Goal: Communication & Community: Answer question/provide support

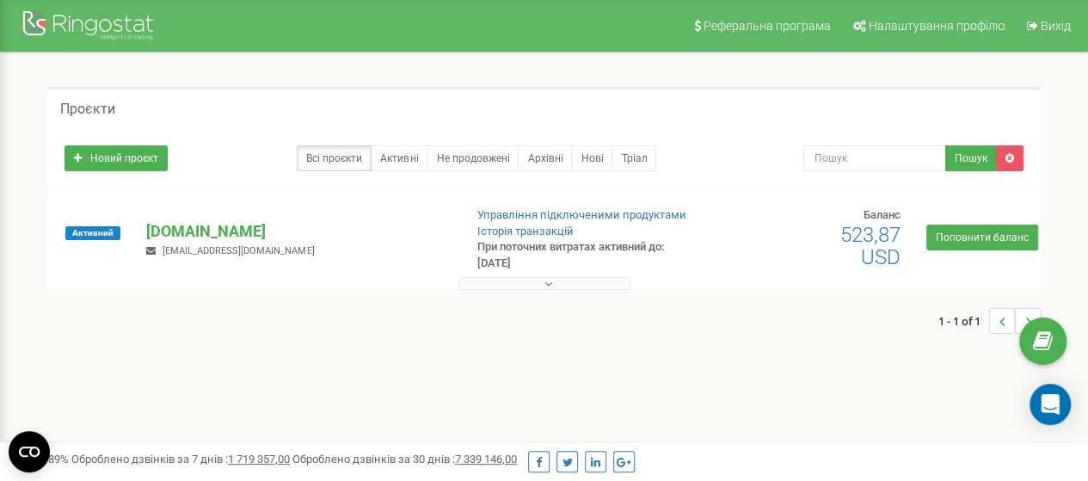
click at [1043, 400] on icon "Open Intercom Messenger" at bounding box center [1051, 404] width 18 height 21
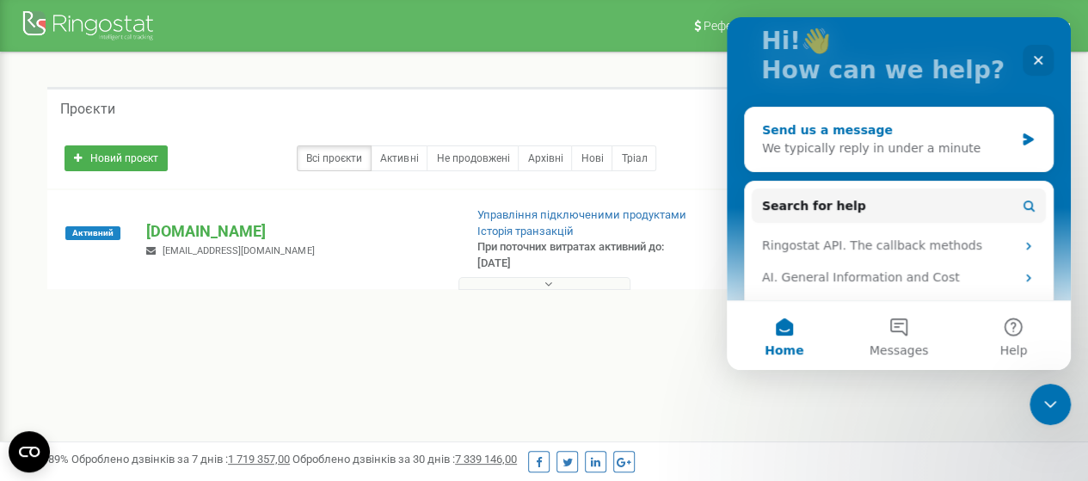
scroll to position [86, 0]
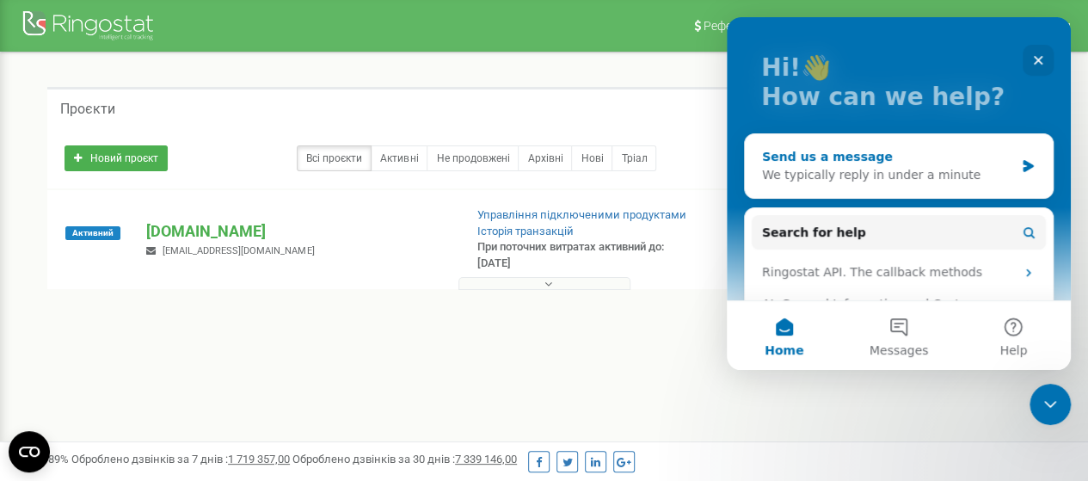
click at [897, 171] on div "We typically reply in under a minute" at bounding box center [888, 175] width 252 height 18
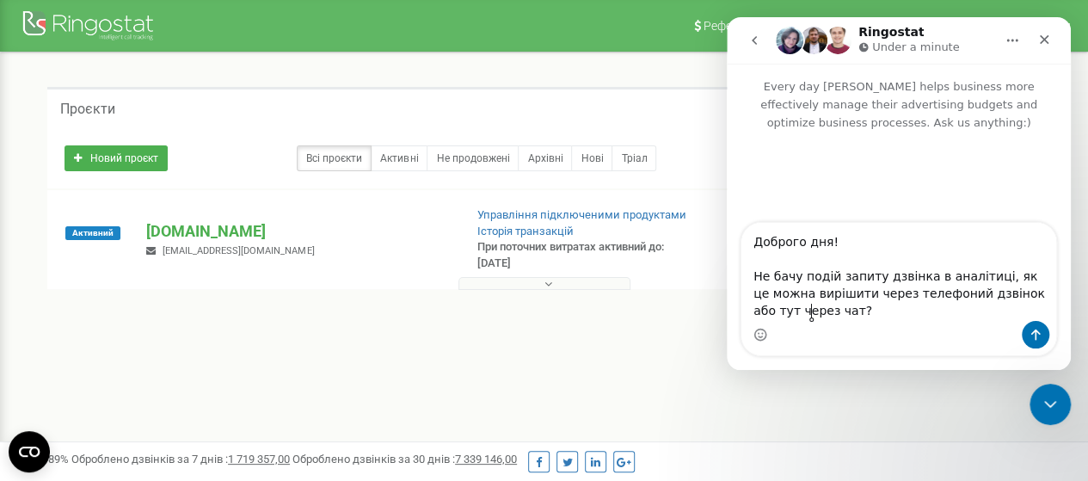
type textarea "Доброго дня! Не бачу подій запиту дзвінка в аналітиці, як це можна вирішити чер…"
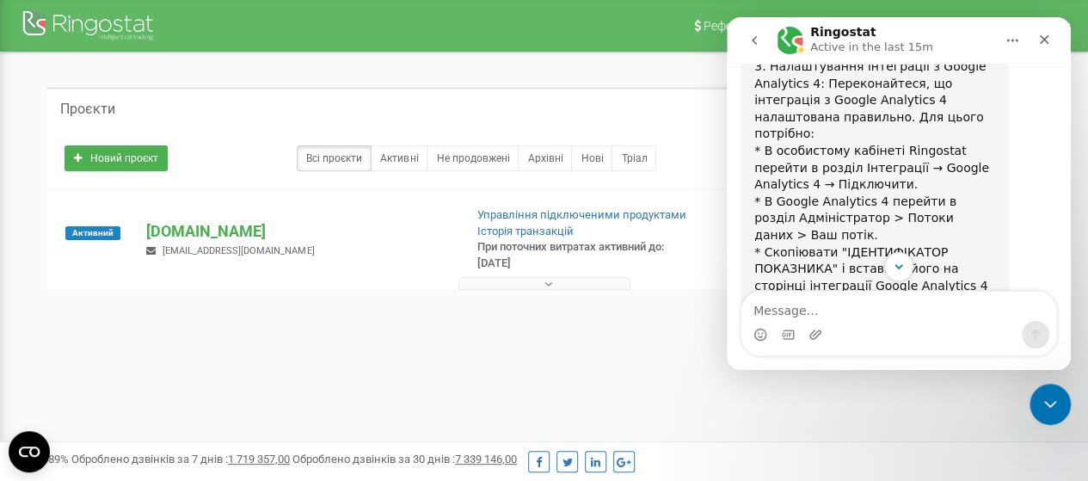
scroll to position [881, 0]
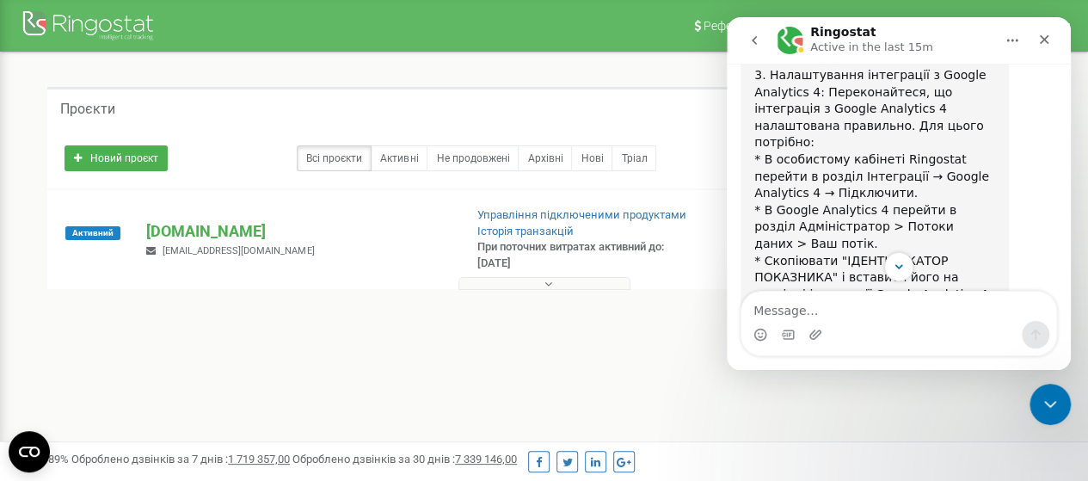
drag, startPoint x: 896, startPoint y: 126, endPoint x: 903, endPoint y: 71, distance: 55.5
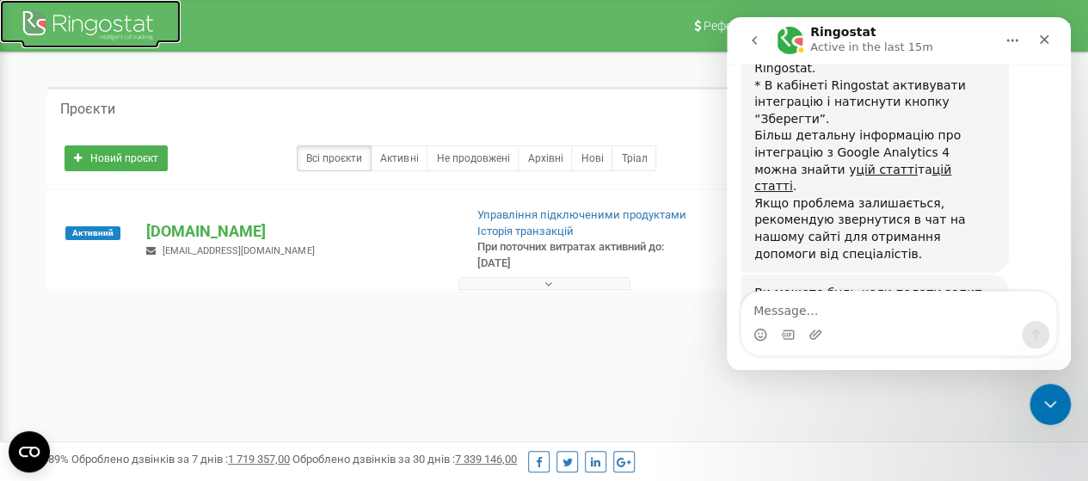
scroll to position [1255, 0]
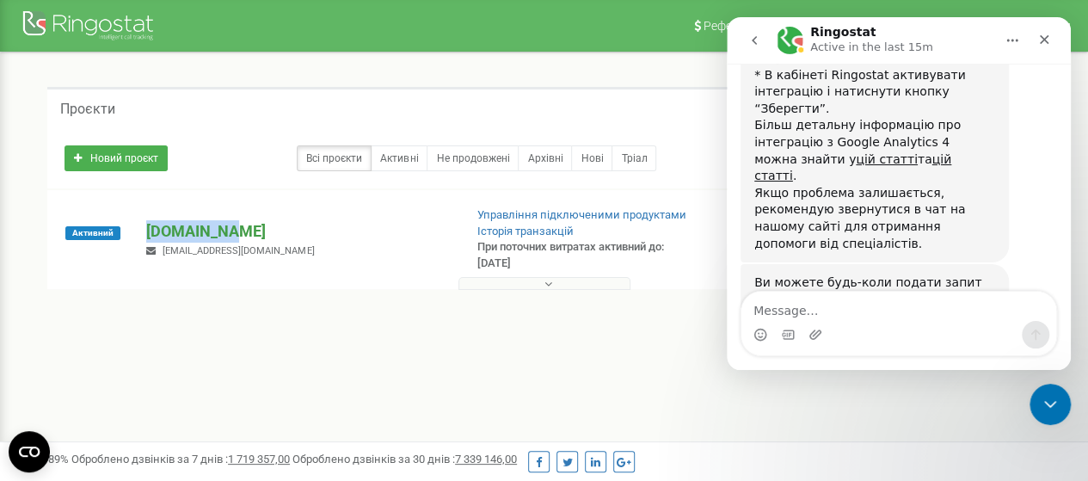
copy p "[DOMAIN_NAME]"
drag, startPoint x: 136, startPoint y: 228, endPoint x: 235, endPoint y: 228, distance: 98.9
click at [235, 228] on div "nik.energy rybachok.all@gmail.com" at bounding box center [297, 239] width 329 height 38
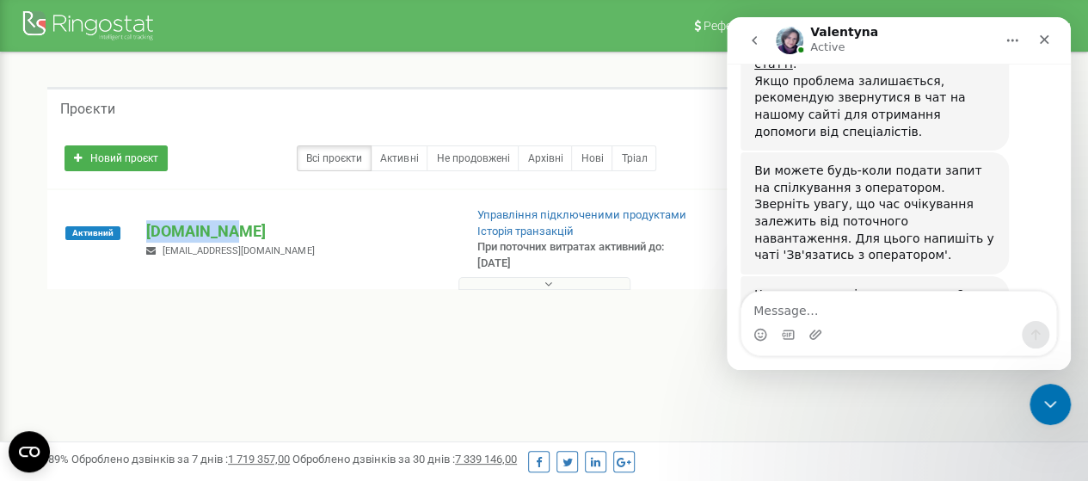
scroll to position [1388, 0]
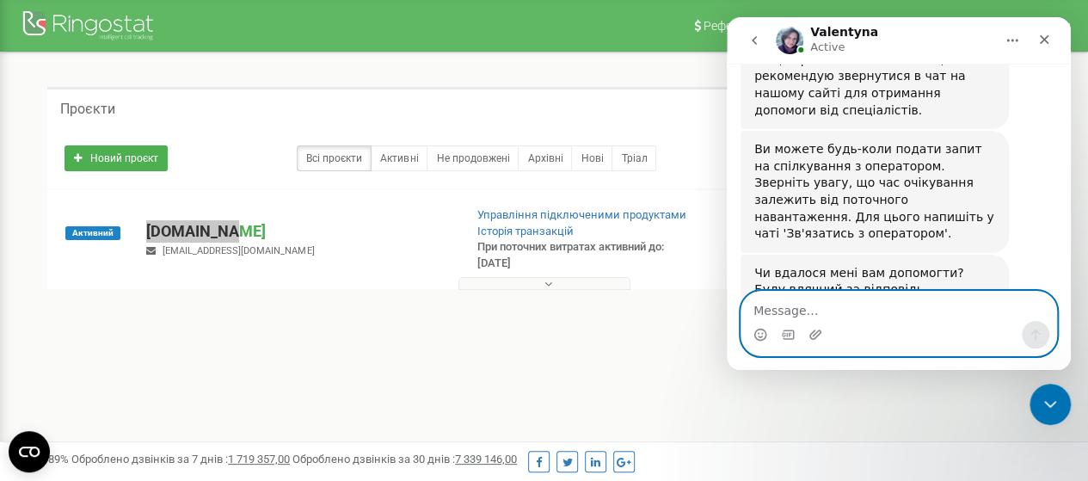
click at [830, 317] on textarea "Message…" at bounding box center [899, 306] width 315 height 29
type textarea "Вибачте, помилково, наразі"
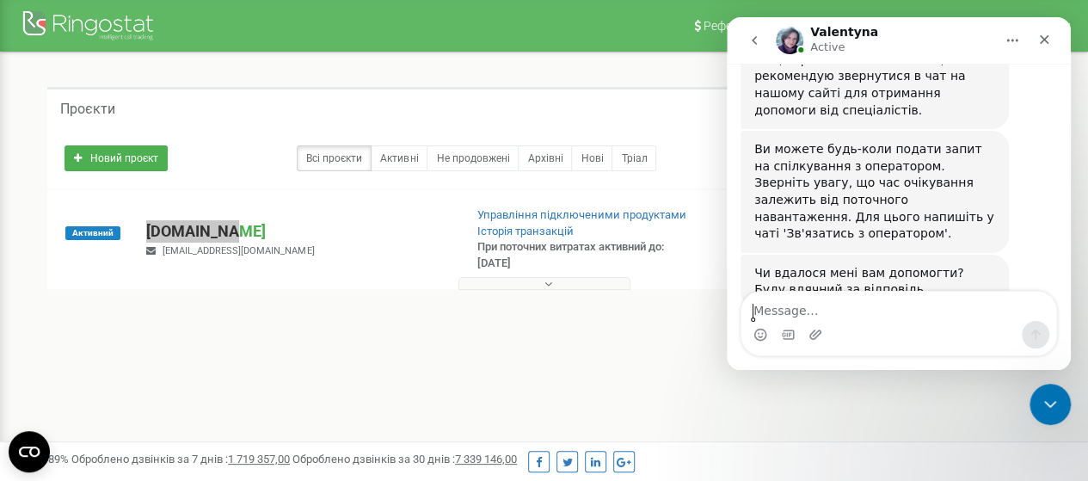
click at [746, 48] on button "go back" at bounding box center [754, 40] width 33 height 33
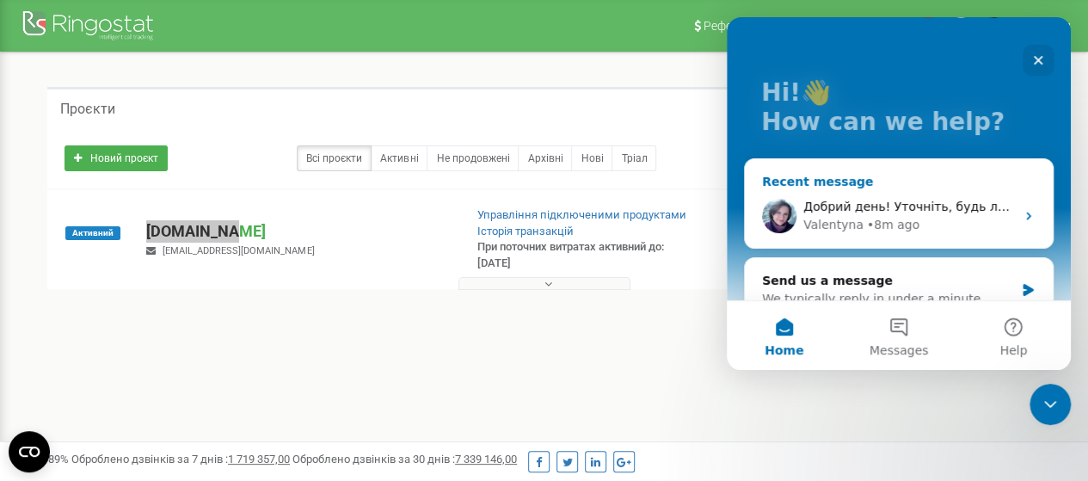
scroll to position [86, 0]
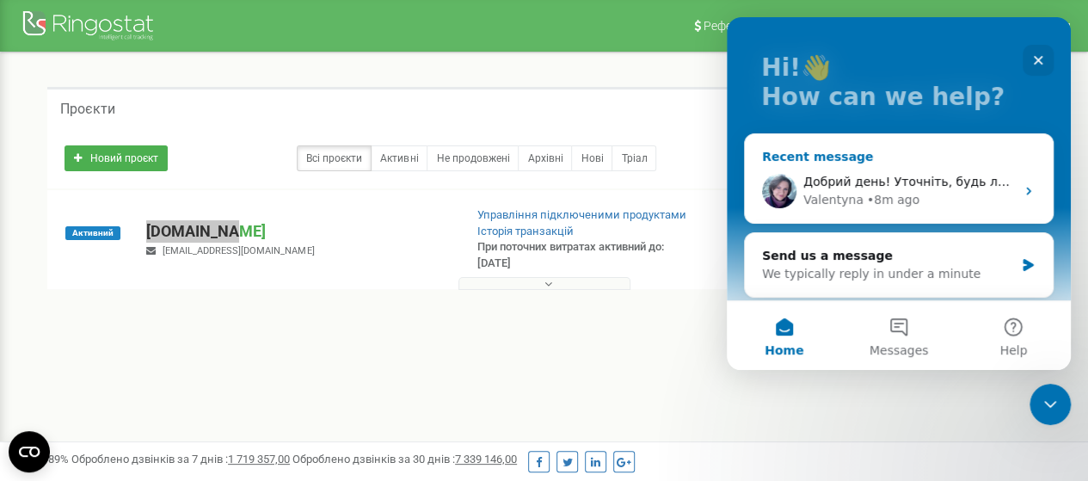
click at [903, 201] on div "• 8m ago" at bounding box center [893, 200] width 52 height 18
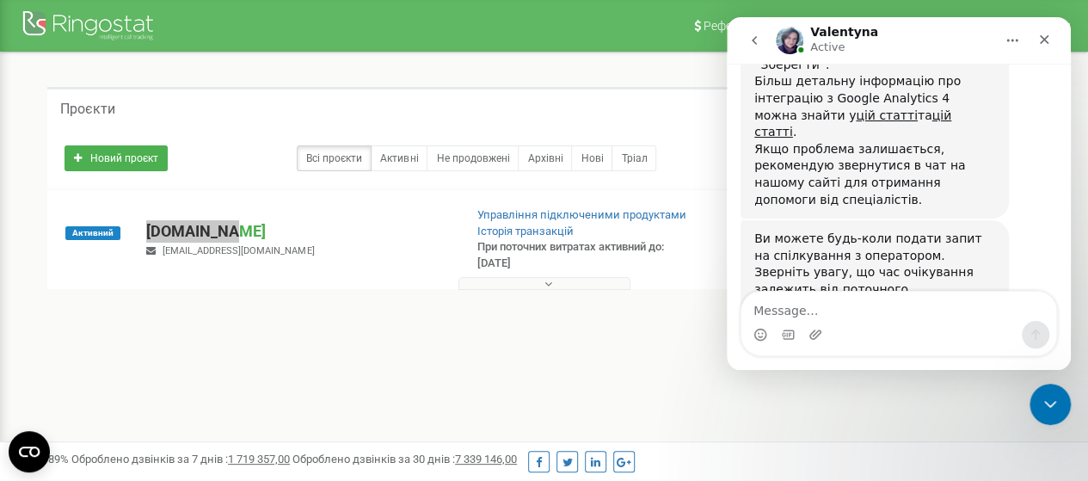
scroll to position [1388, 0]
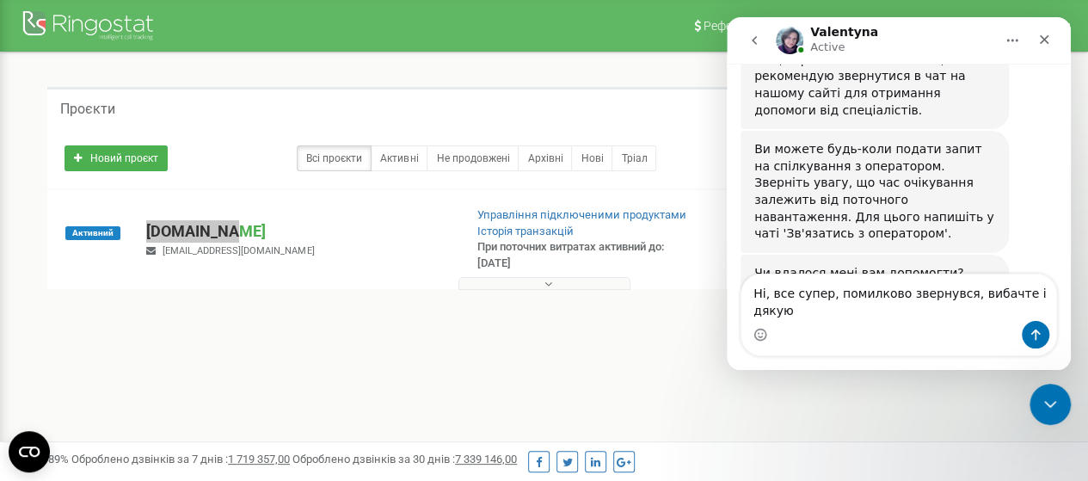
type textarea "Ні, все супер, помилково звернувся, вибачте і дякую!"
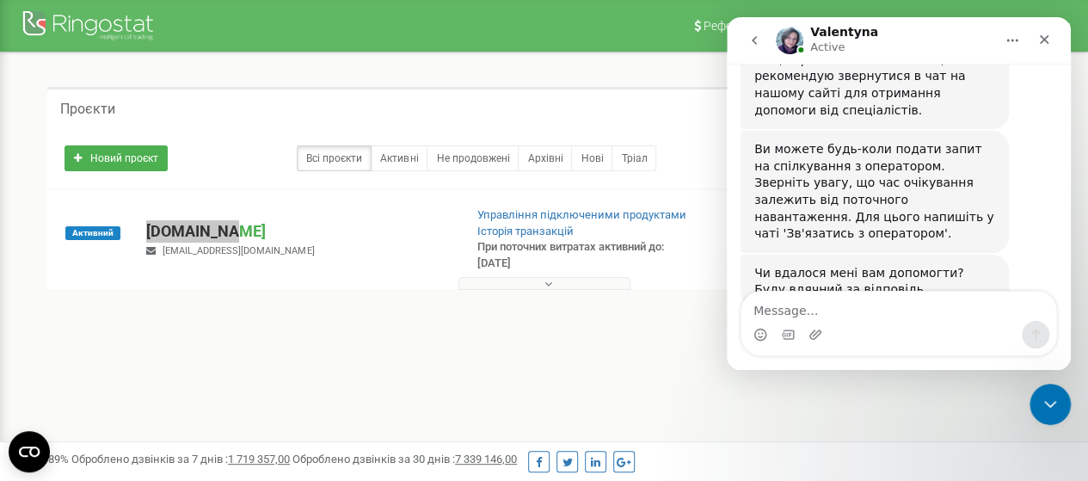
scroll to position [1456, 0]
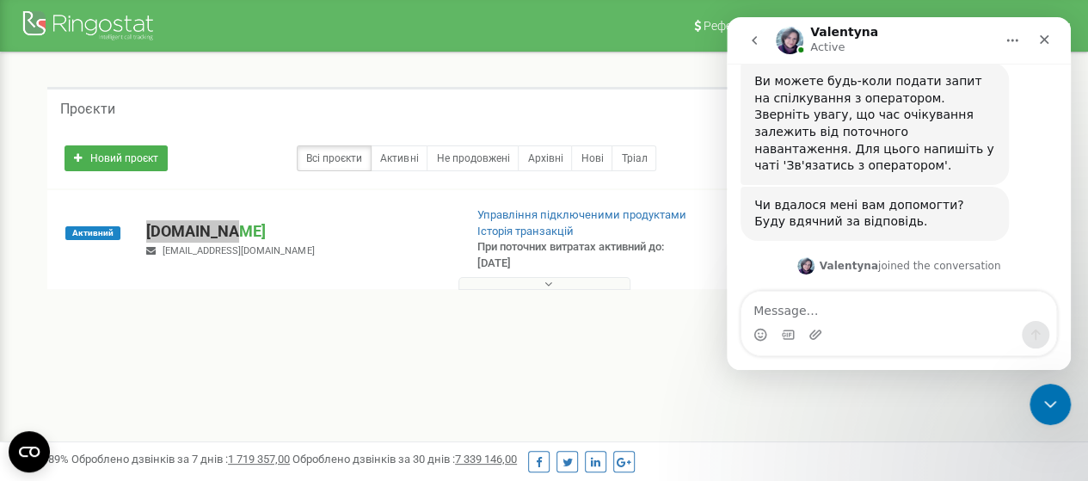
click at [746, 47] on button "go back" at bounding box center [754, 40] width 33 height 33
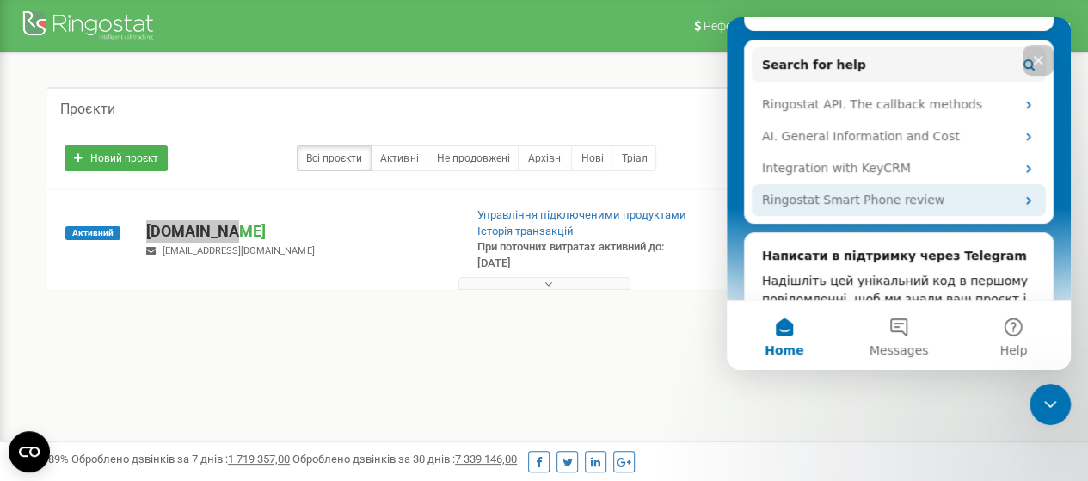
scroll to position [292, 0]
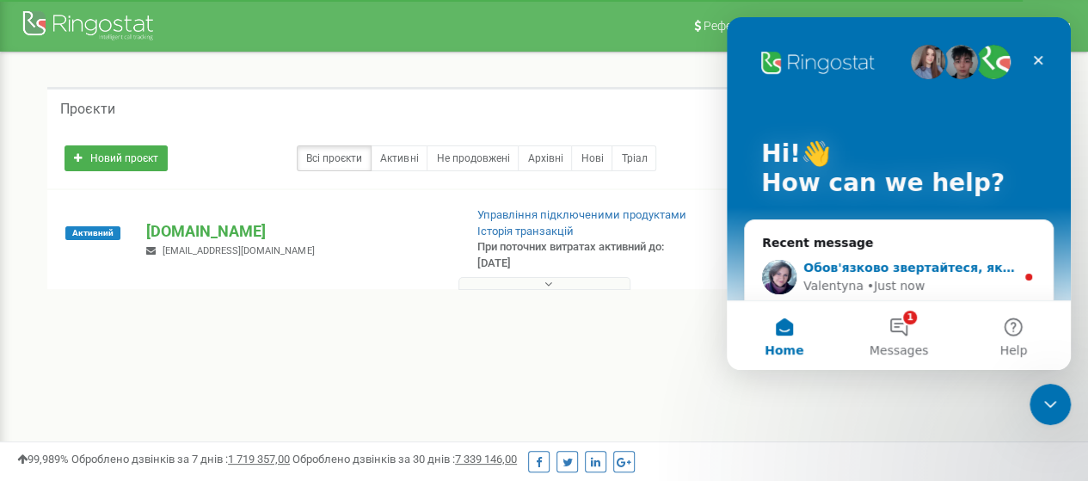
click at [886, 280] on div "• Just now" at bounding box center [896, 286] width 58 height 18
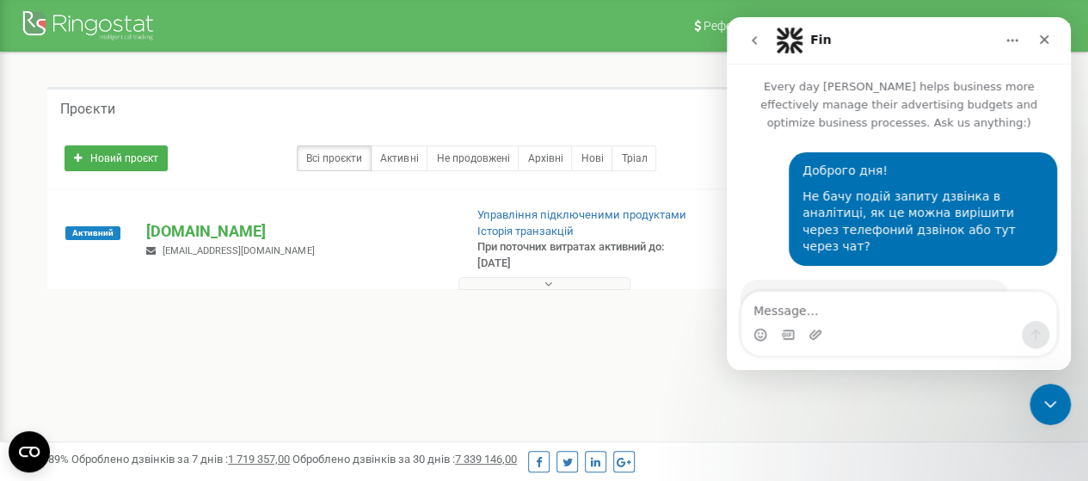
scroll to position [88, 0]
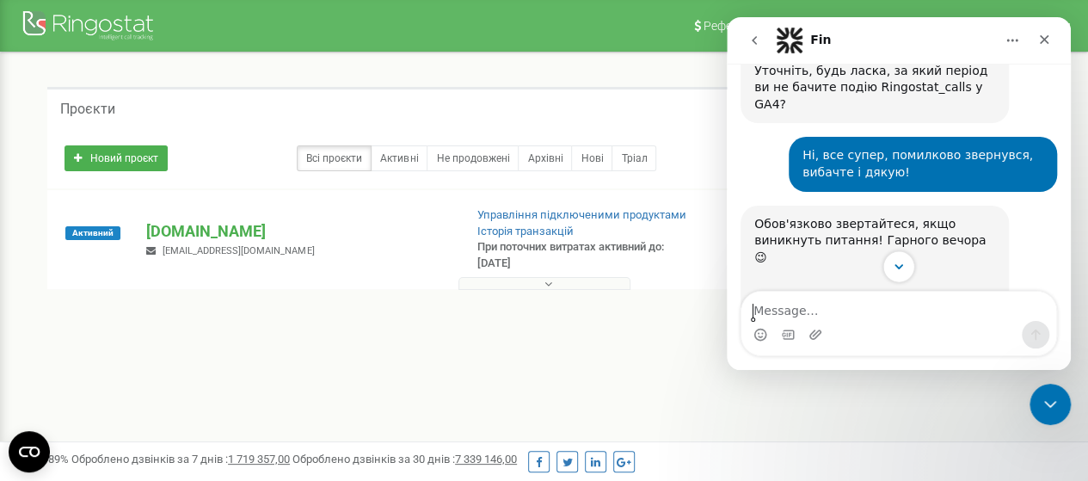
click at [902, 272] on icon "Scroll to bottom" at bounding box center [898, 266] width 15 height 15
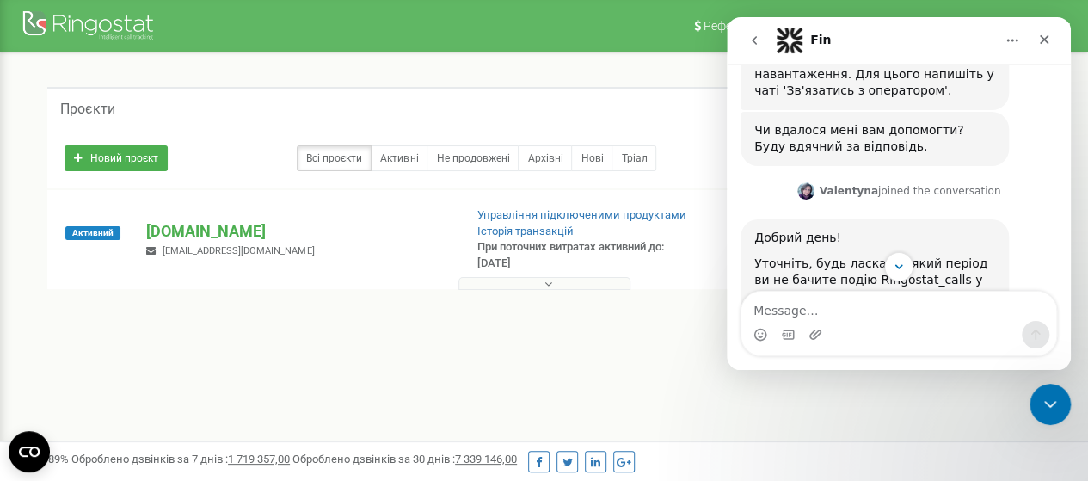
scroll to position [1530, 0]
click at [1034, 42] on div "Close" at bounding box center [1044, 39] width 31 height 31
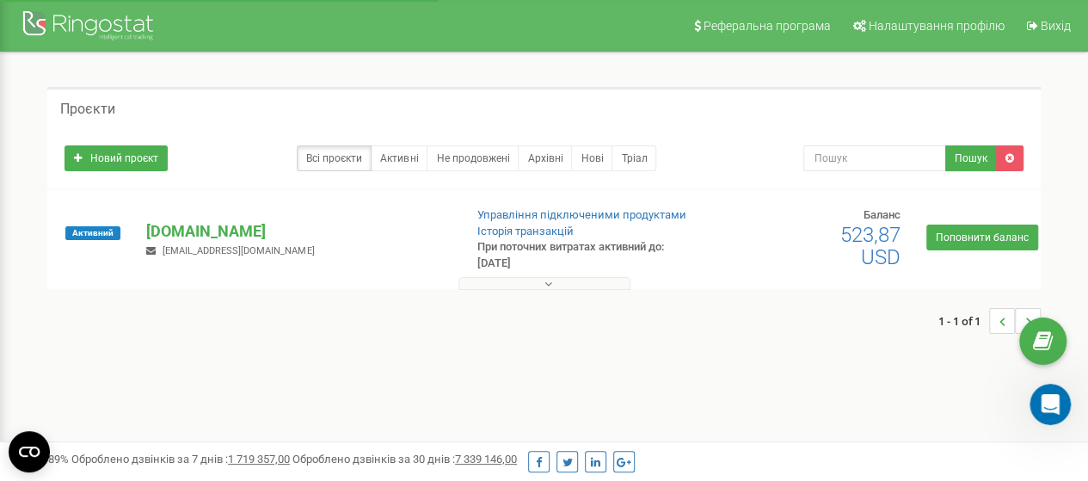
scroll to position [1875, 0]
